Goal: Information Seeking & Learning: Find specific page/section

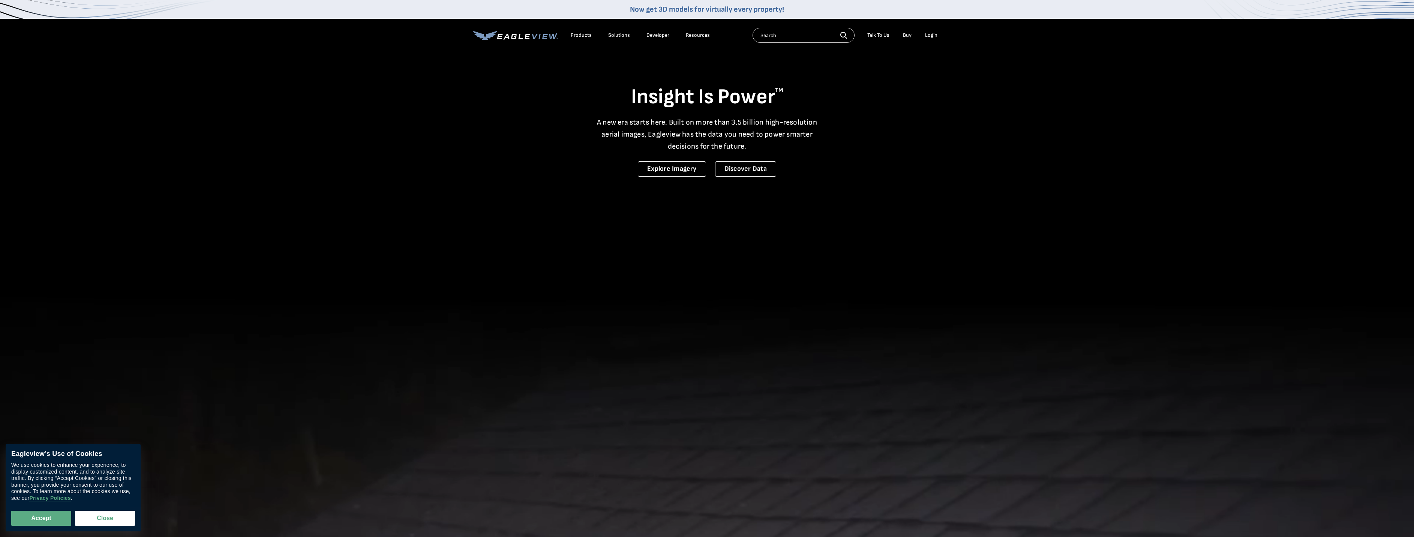
click at [781, 38] on input "text" at bounding box center [804, 35] width 102 height 15
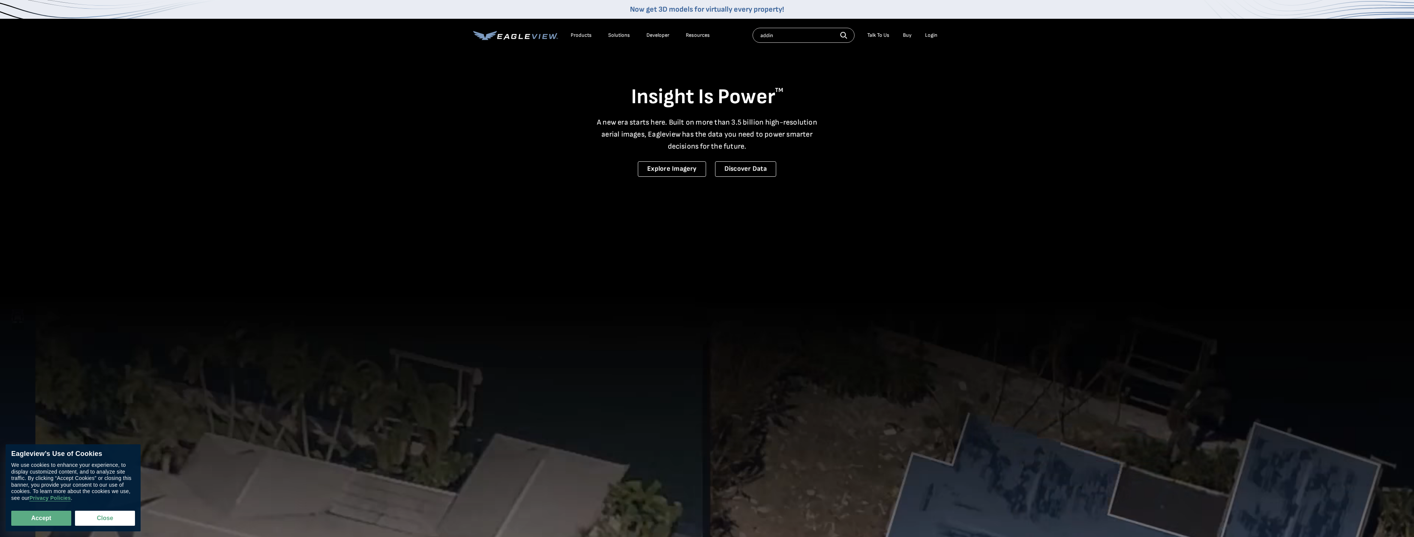
type input "addin"
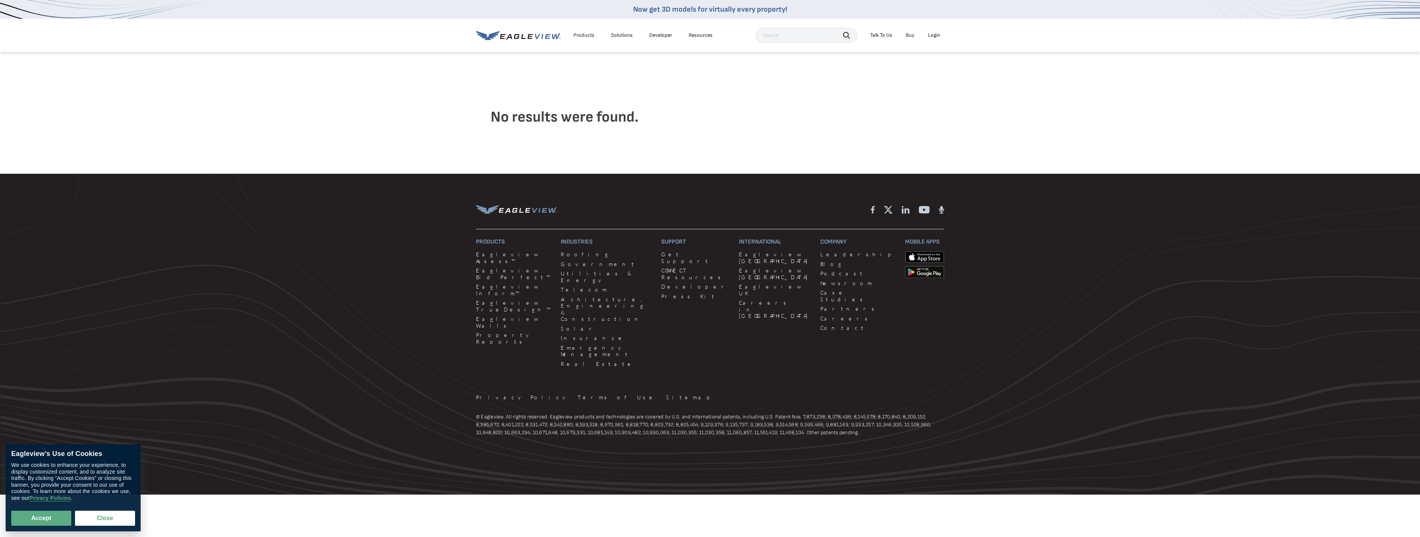
click at [788, 34] on input "text" at bounding box center [806, 35] width 102 height 15
type input "add in"
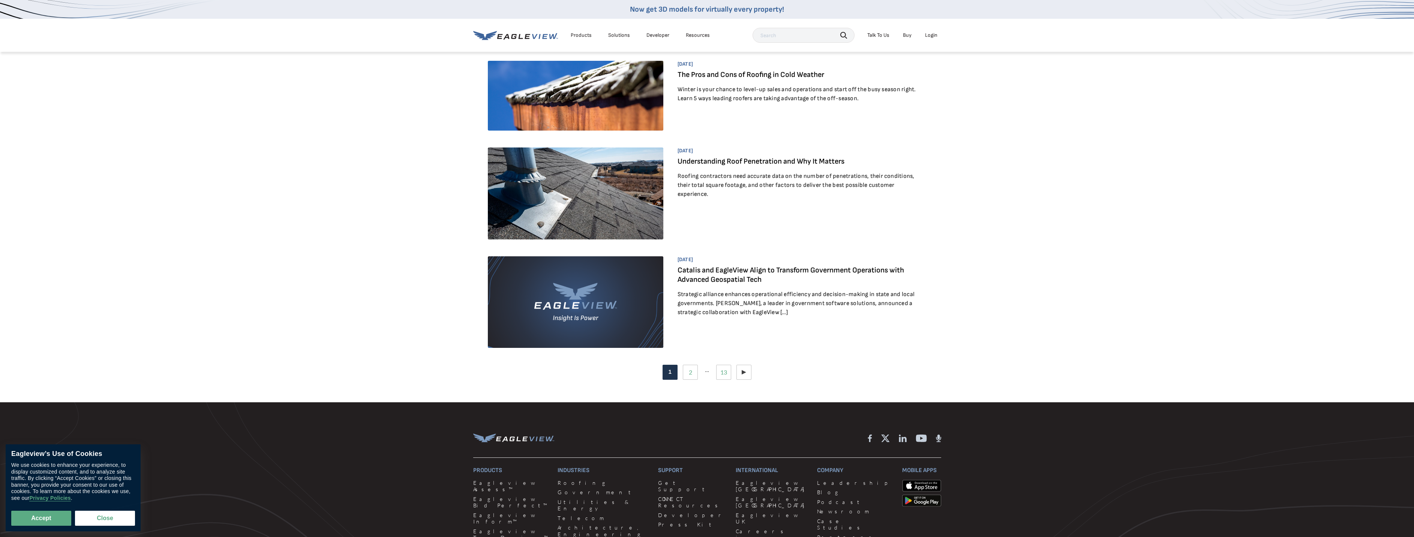
scroll to position [787, 0]
click at [747, 372] on link "Next" at bounding box center [743, 371] width 15 height 15
